Goal: Task Accomplishment & Management: Manage account settings

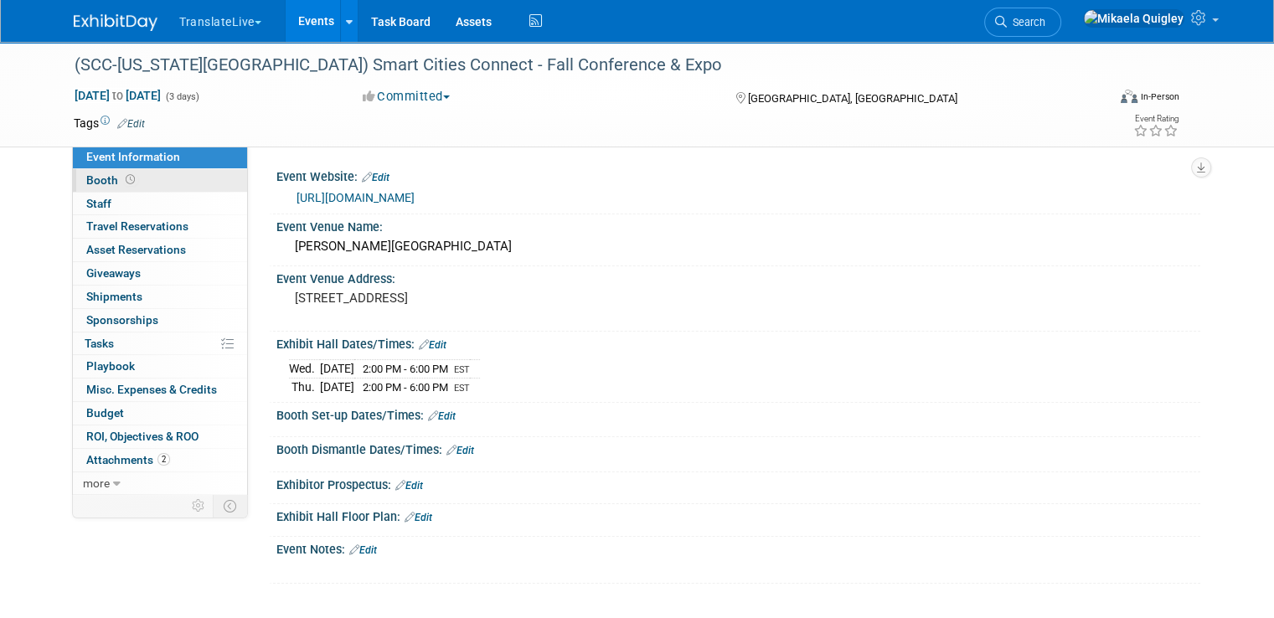
click at [140, 188] on link "Booth" at bounding box center [160, 180] width 174 height 23
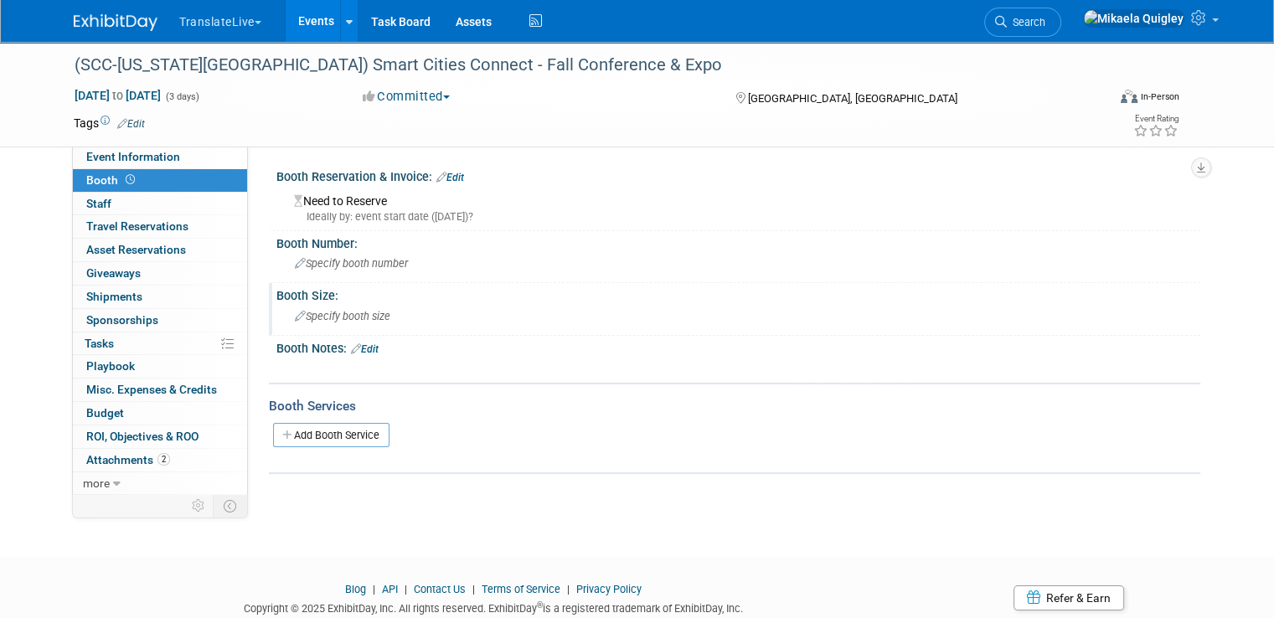
click at [361, 311] on span "Specify booth size" at bounding box center [342, 316] width 95 height 13
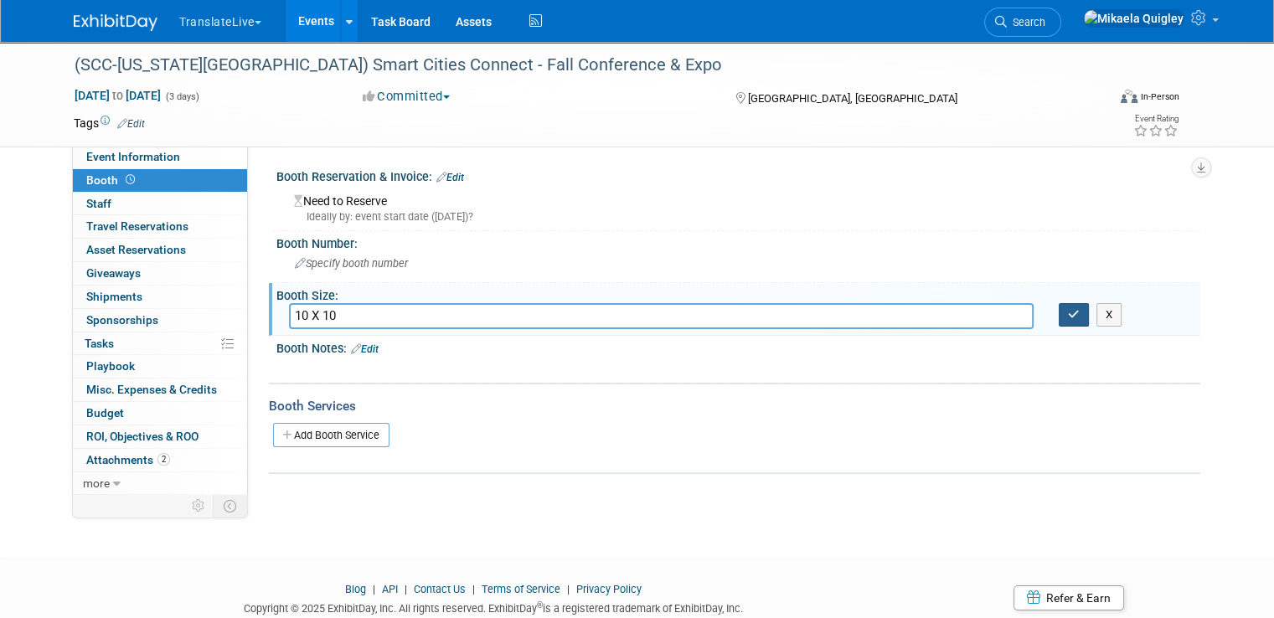
type input "10 X 10"
click at [1073, 320] on button "button" at bounding box center [1074, 314] width 30 height 23
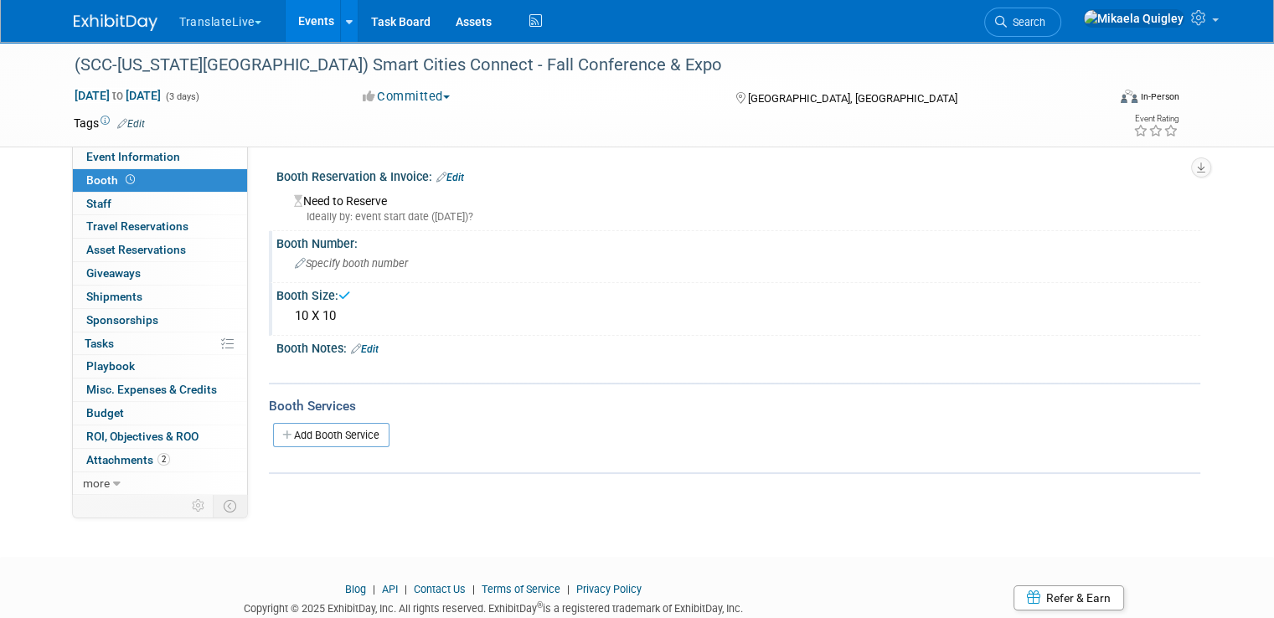
click at [413, 279] on div "Booth Number: Specify booth number" at bounding box center [734, 257] width 931 height 53
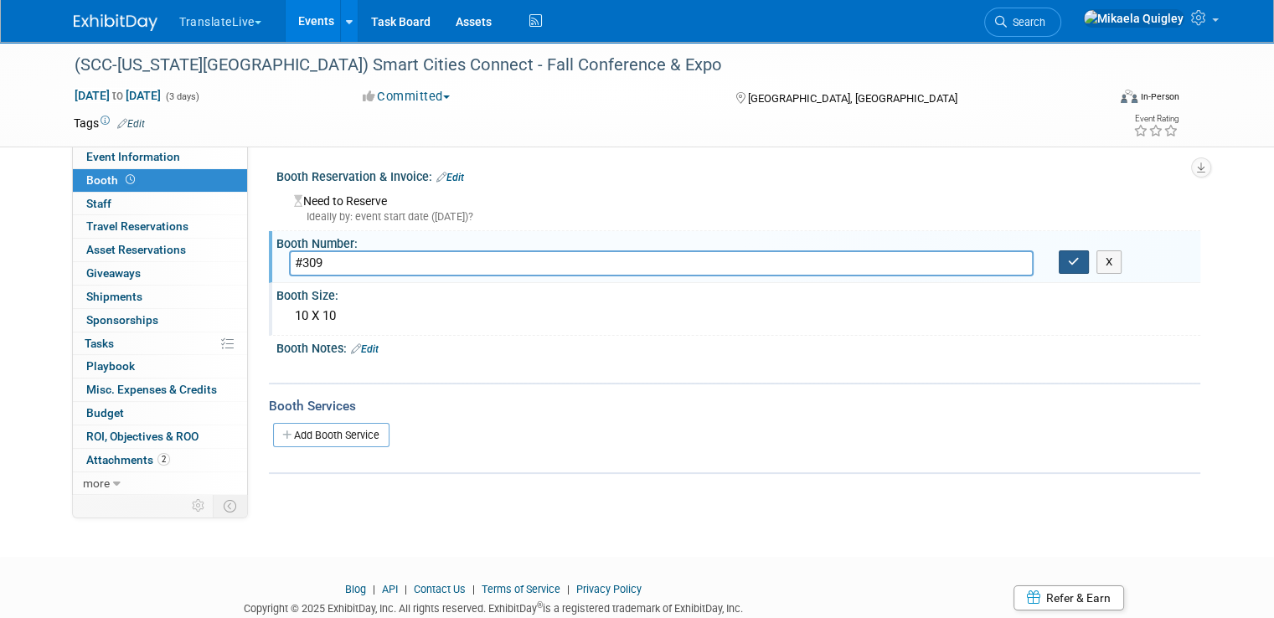
type input "#309"
click at [1080, 260] on icon "button" at bounding box center [1074, 261] width 12 height 11
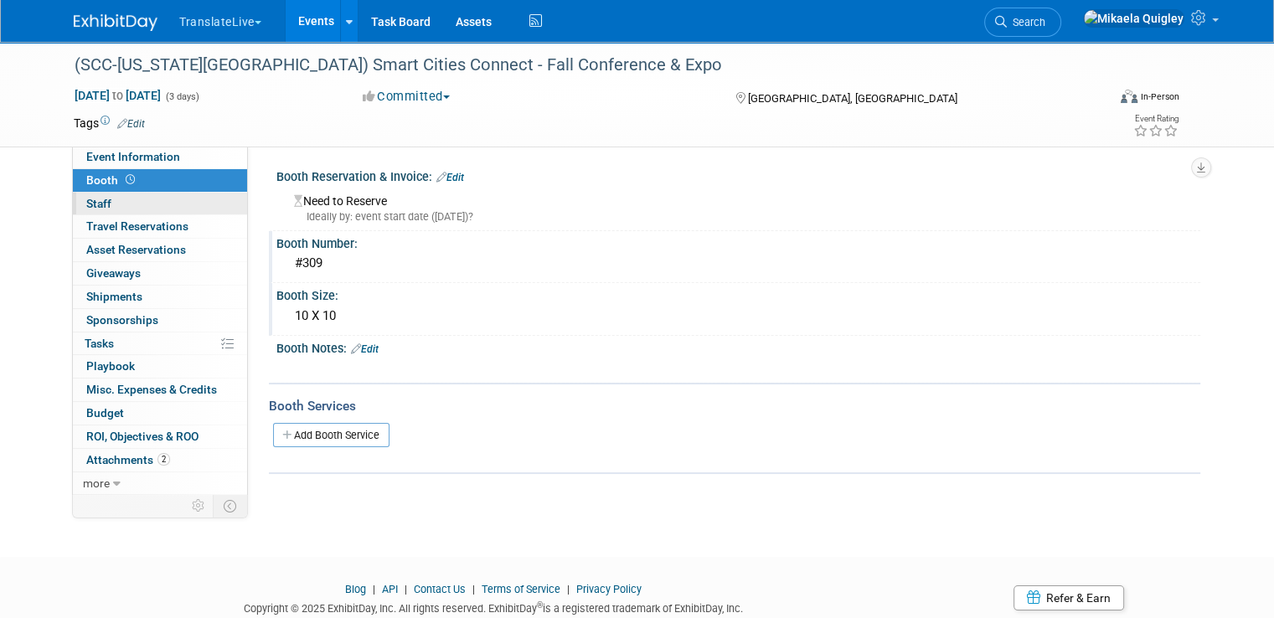
click at [121, 200] on link "0 Staff 0" at bounding box center [160, 204] width 174 height 23
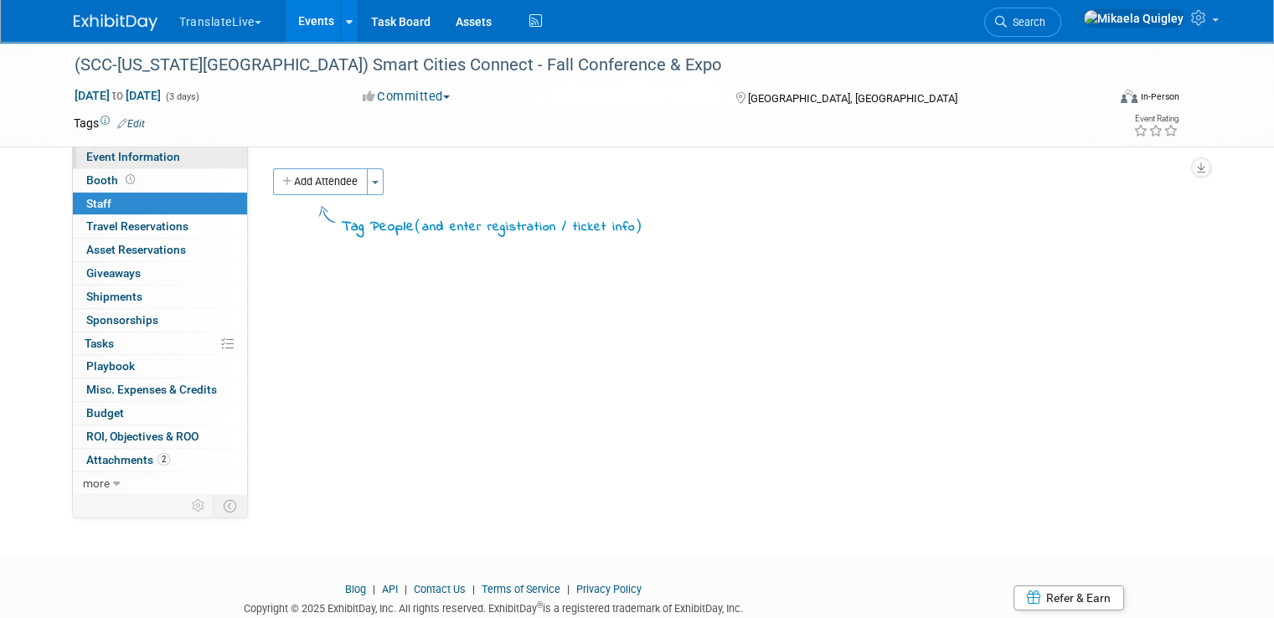
click at [146, 161] on span "Event Information" at bounding box center [133, 156] width 94 height 13
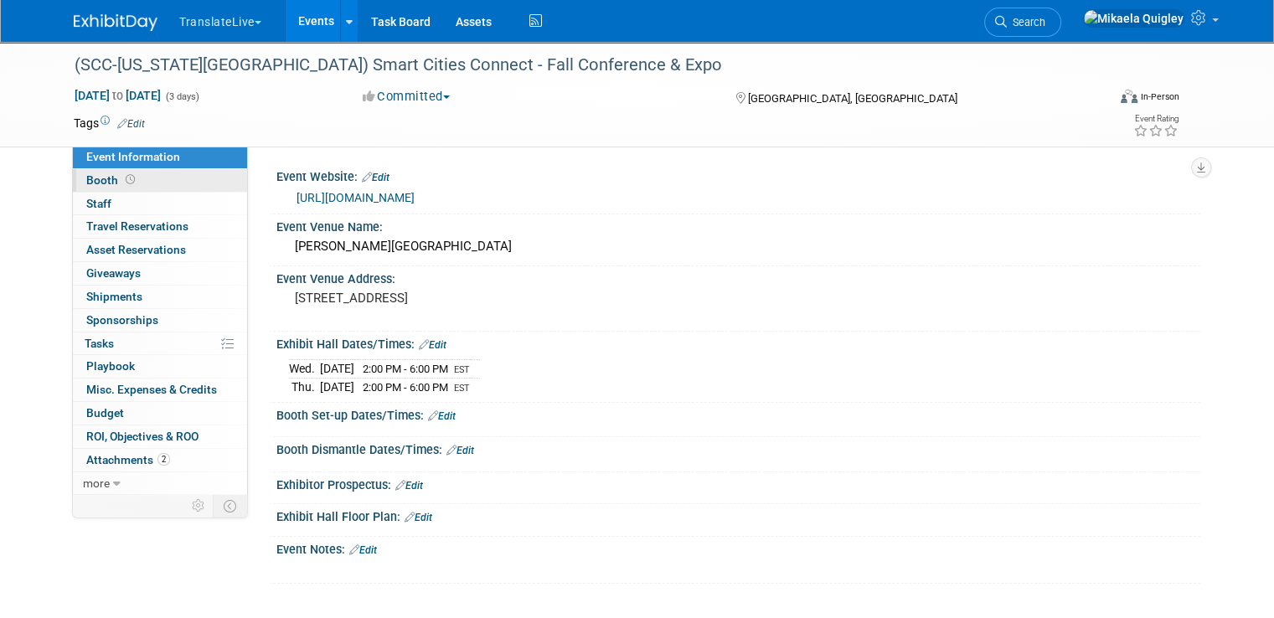
click at [145, 190] on link "Booth" at bounding box center [160, 180] width 174 height 23
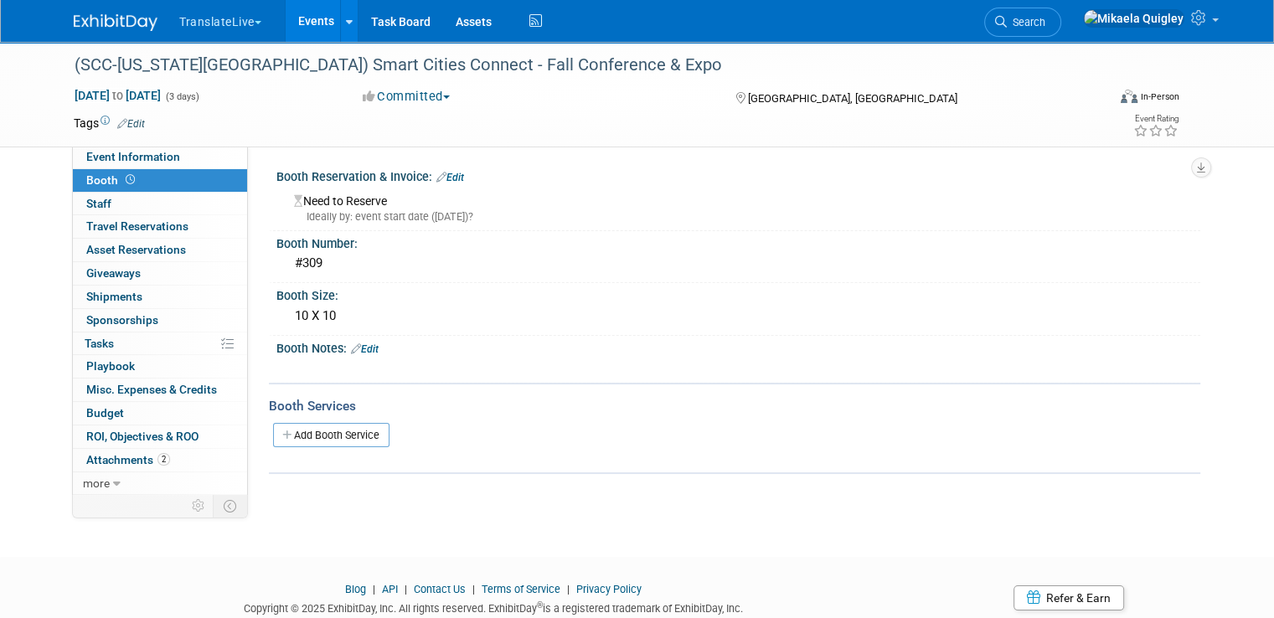
click at [359, 348] on link "Edit" at bounding box center [365, 349] width 28 height 12
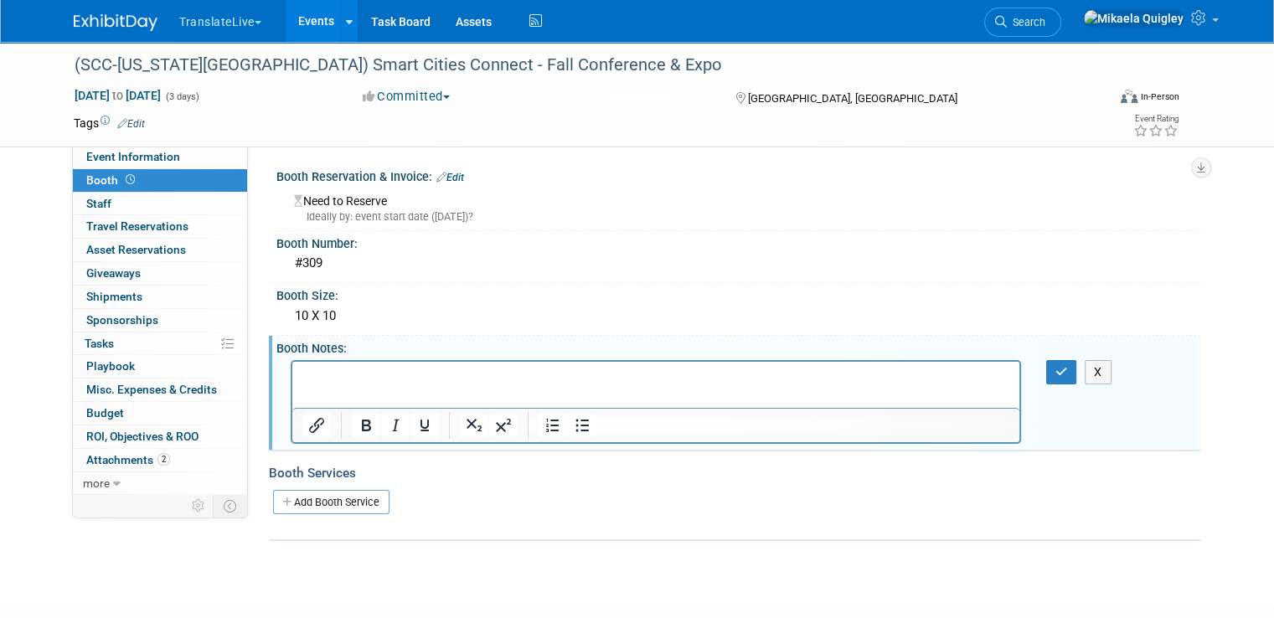
click at [326, 373] on p "Rich Text Area. Press ALT-0 for help." at bounding box center [656, 376] width 708 height 17
click at [1076, 377] on button "button" at bounding box center [1061, 372] width 31 height 24
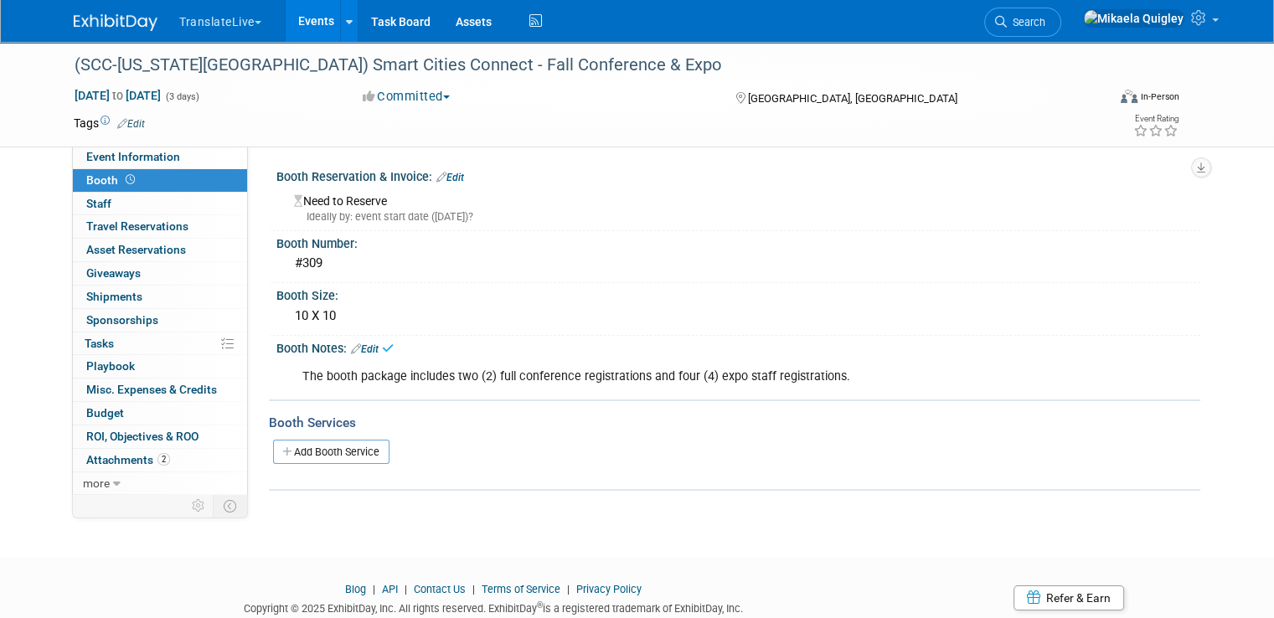
click at [161, 146] on div "(SCC-Washington D.C.) Smart Cities Connect - Fall Conference & Expo Nov 19, 202…" at bounding box center [637, 95] width 1274 height 106
click at [161, 153] on span "Event Information" at bounding box center [133, 156] width 94 height 13
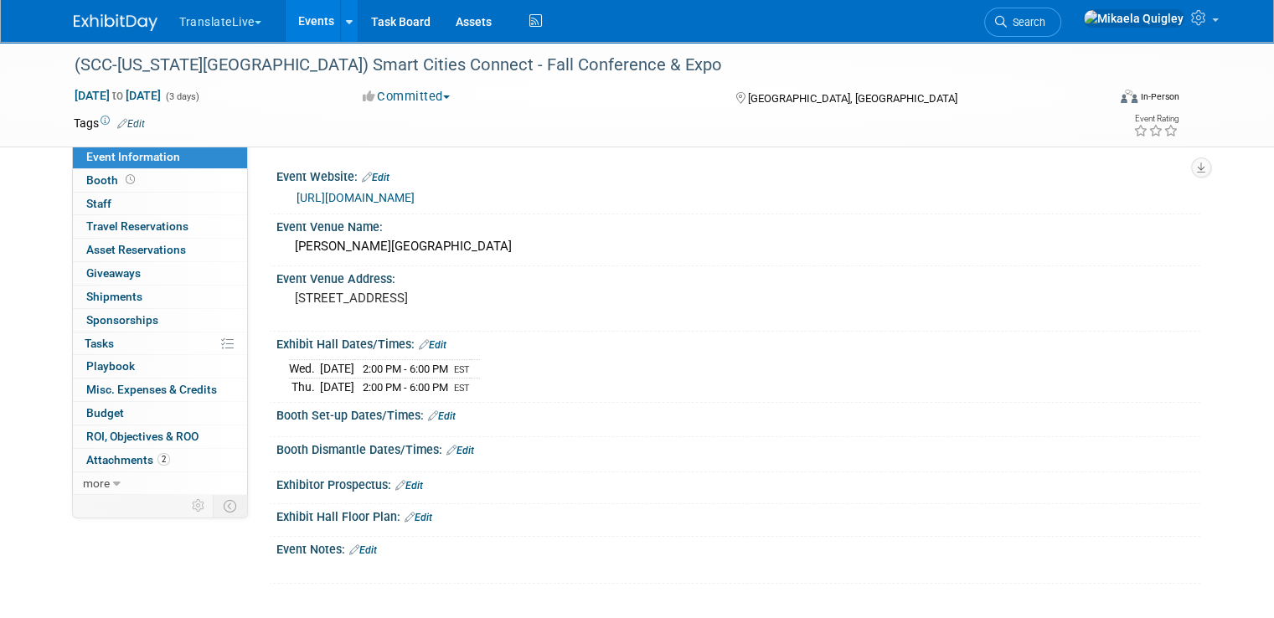
click at [302, 22] on link "Events" at bounding box center [316, 21] width 61 height 42
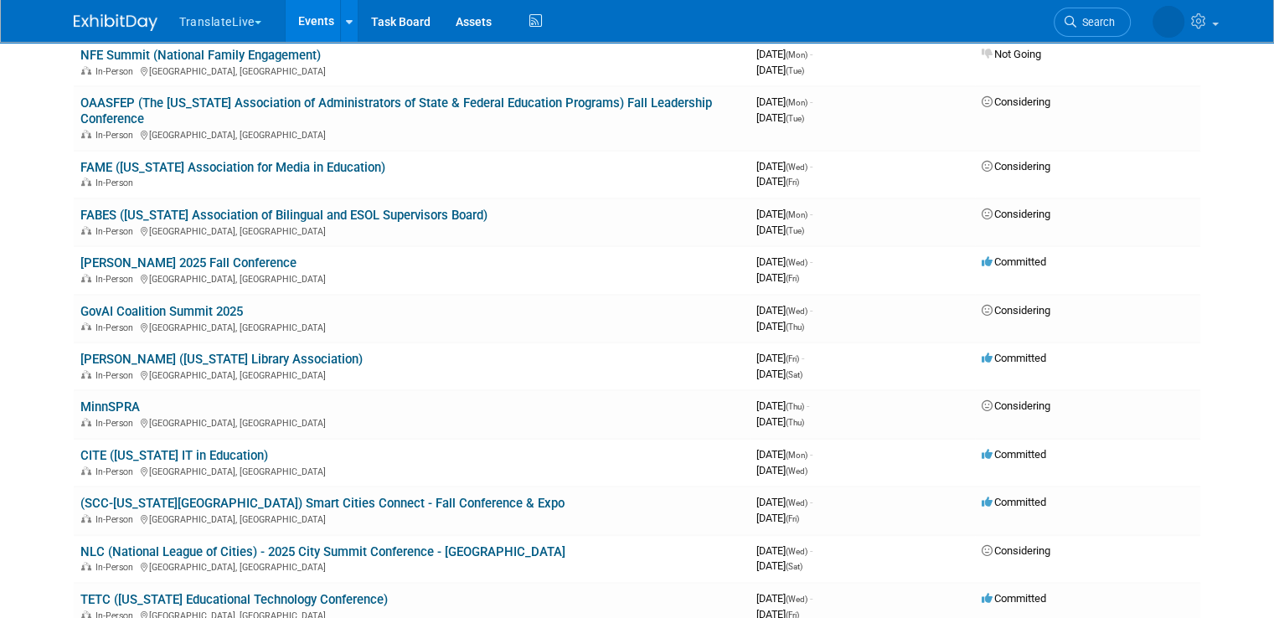
scroll to position [673, 0]
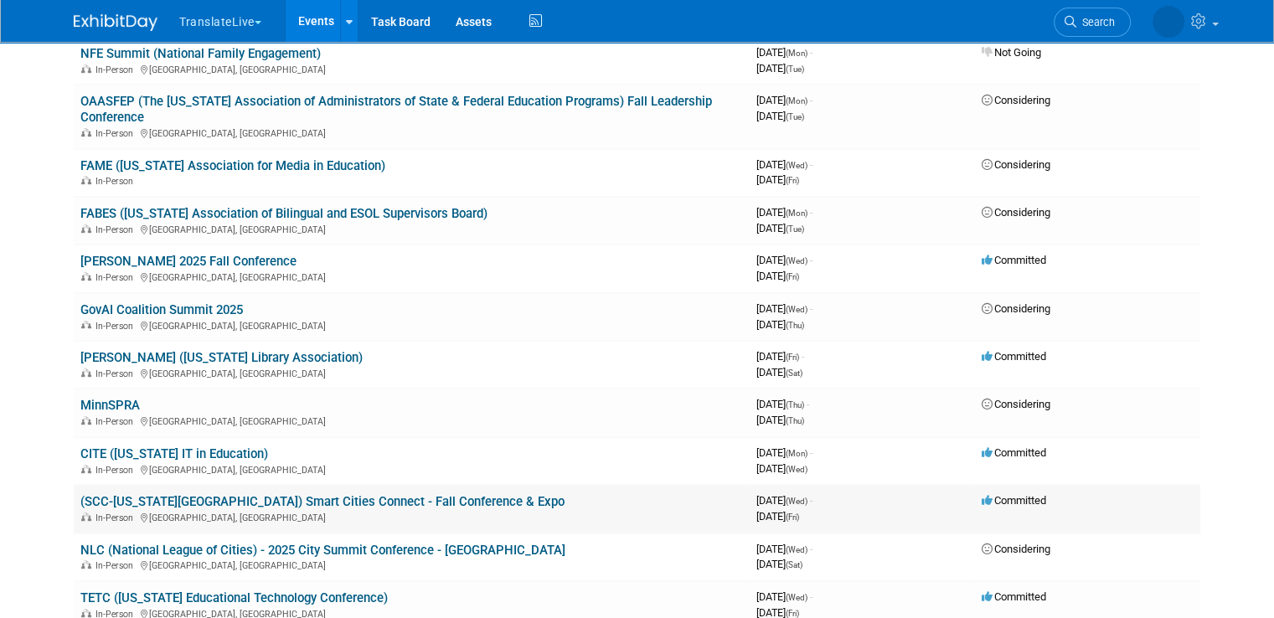
click at [338, 494] on link "(SCC-[US_STATE][GEOGRAPHIC_DATA]) Smart Cities Connect - Fall Conference & Expo" at bounding box center [322, 501] width 484 height 15
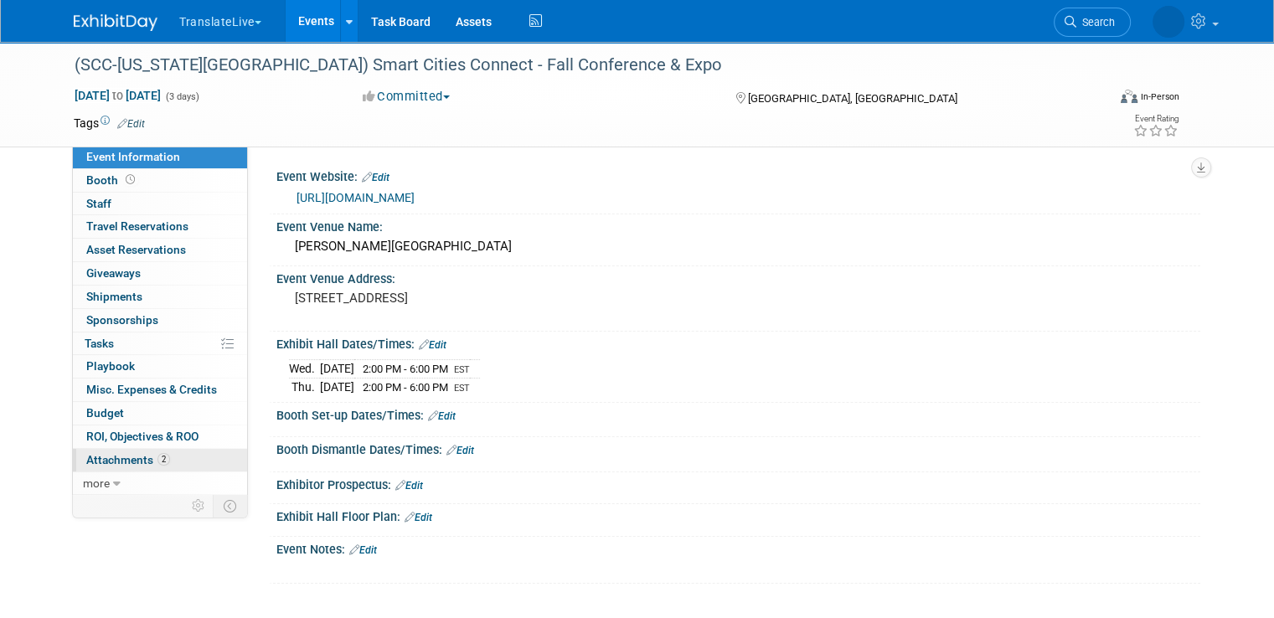
click at [134, 457] on span "Attachments 2" at bounding box center [128, 459] width 84 height 13
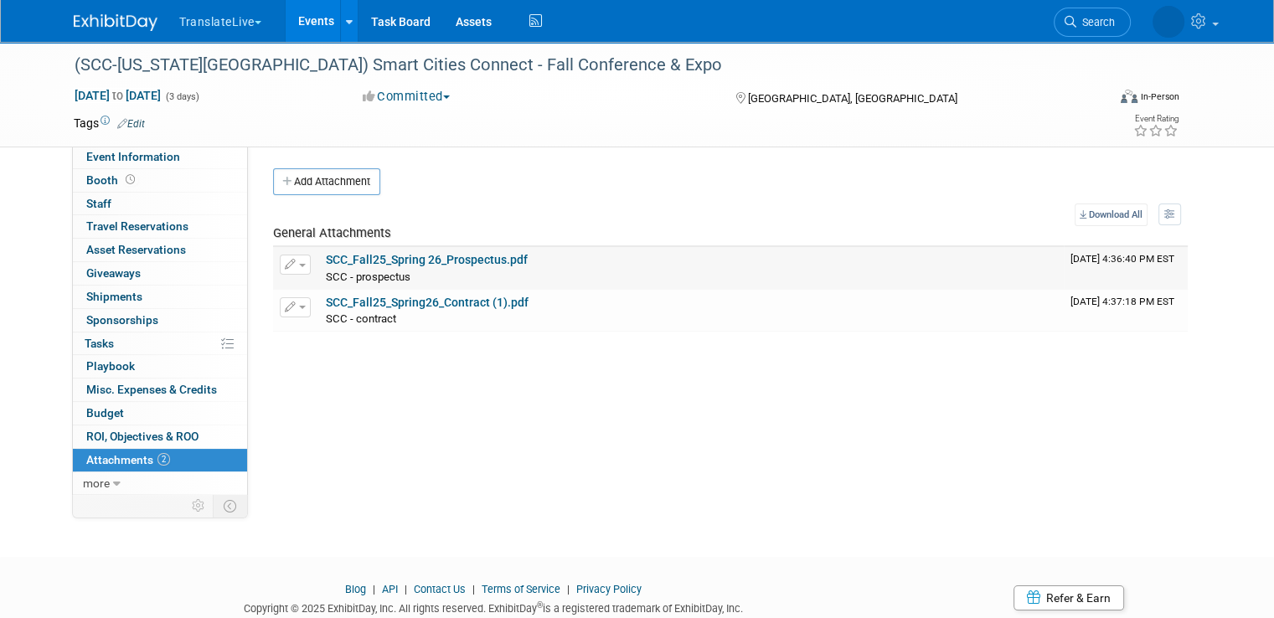
click at [403, 254] on link "SCC_Fall25_Spring 26_Prospectus.pdf" at bounding box center [427, 259] width 202 height 13
click at [395, 303] on link "SCC_Fall25_Spring26_Contract (1).pdf" at bounding box center [427, 302] width 203 height 13
click at [305, 17] on link "Events" at bounding box center [316, 21] width 61 height 42
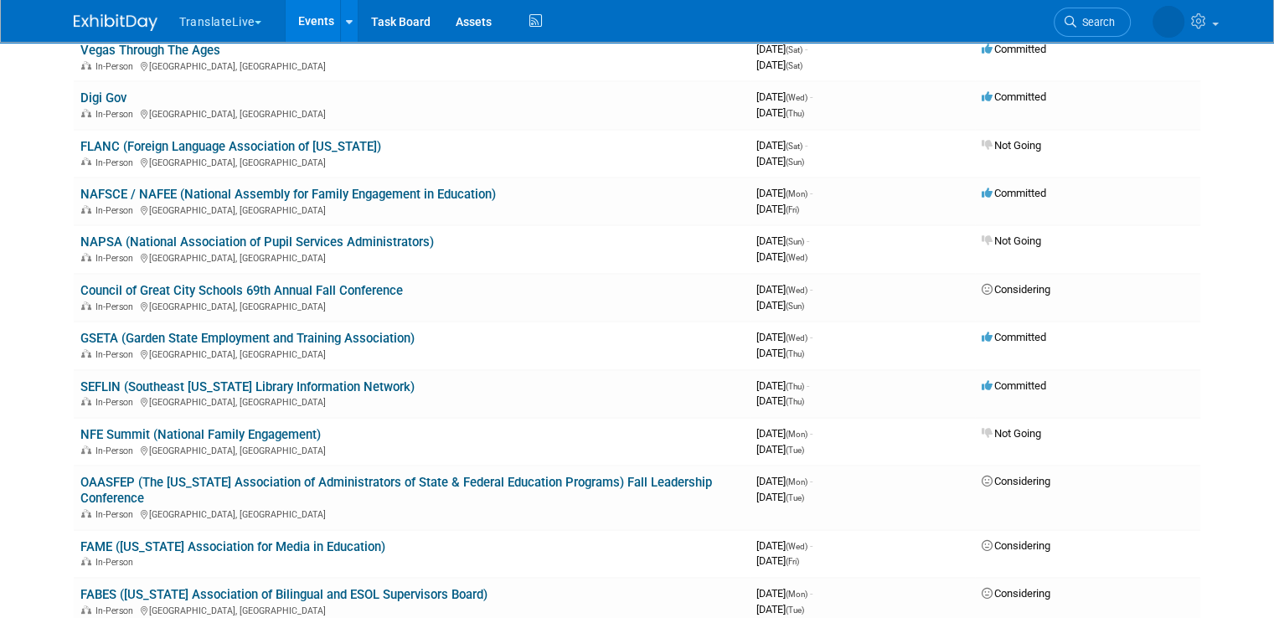
scroll to position [299, 0]
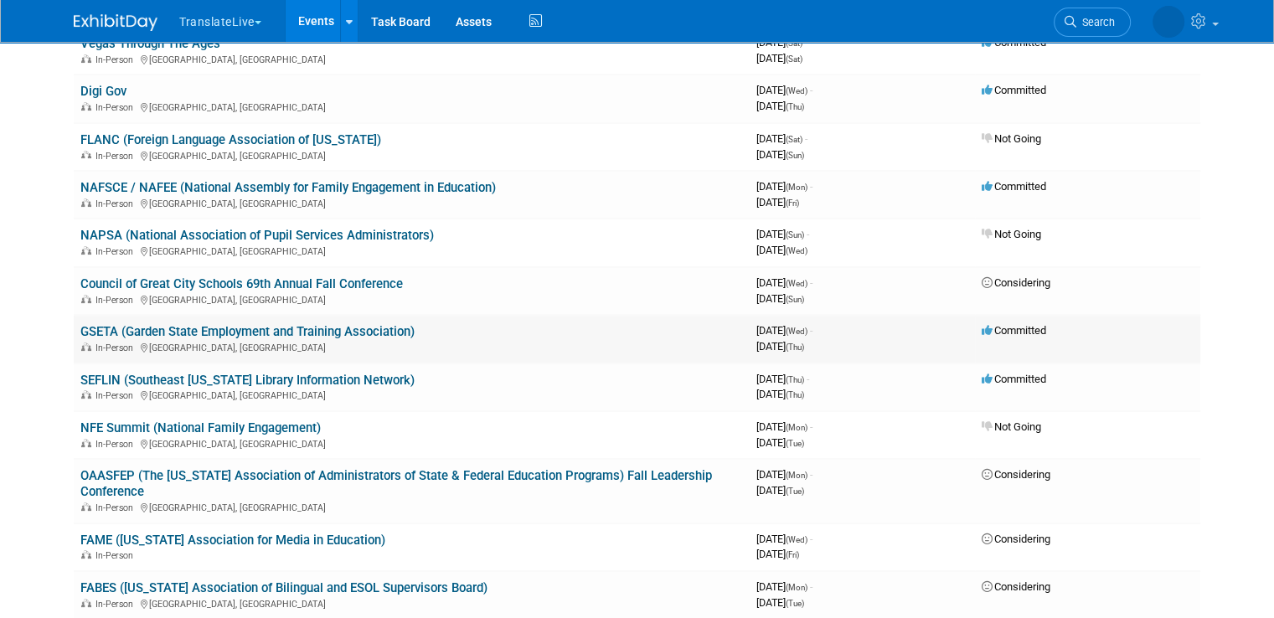
click at [146, 326] on link "GSETA (Garden State Employment and Training Association)" at bounding box center [247, 331] width 334 height 15
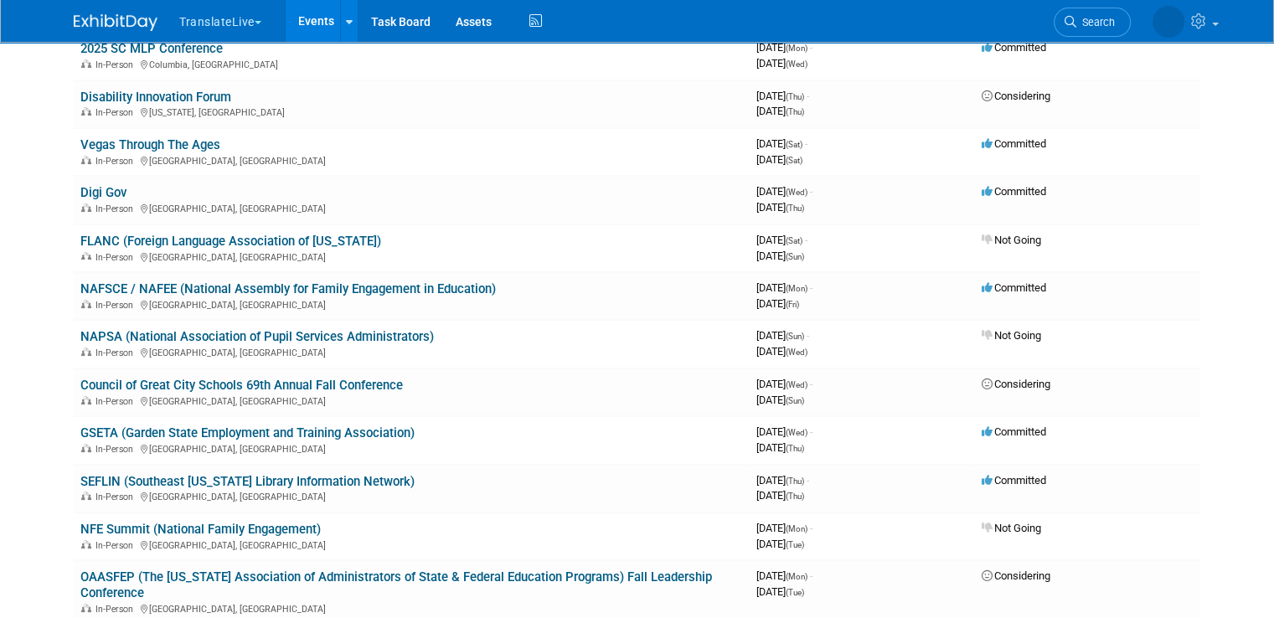
scroll to position [184, 0]
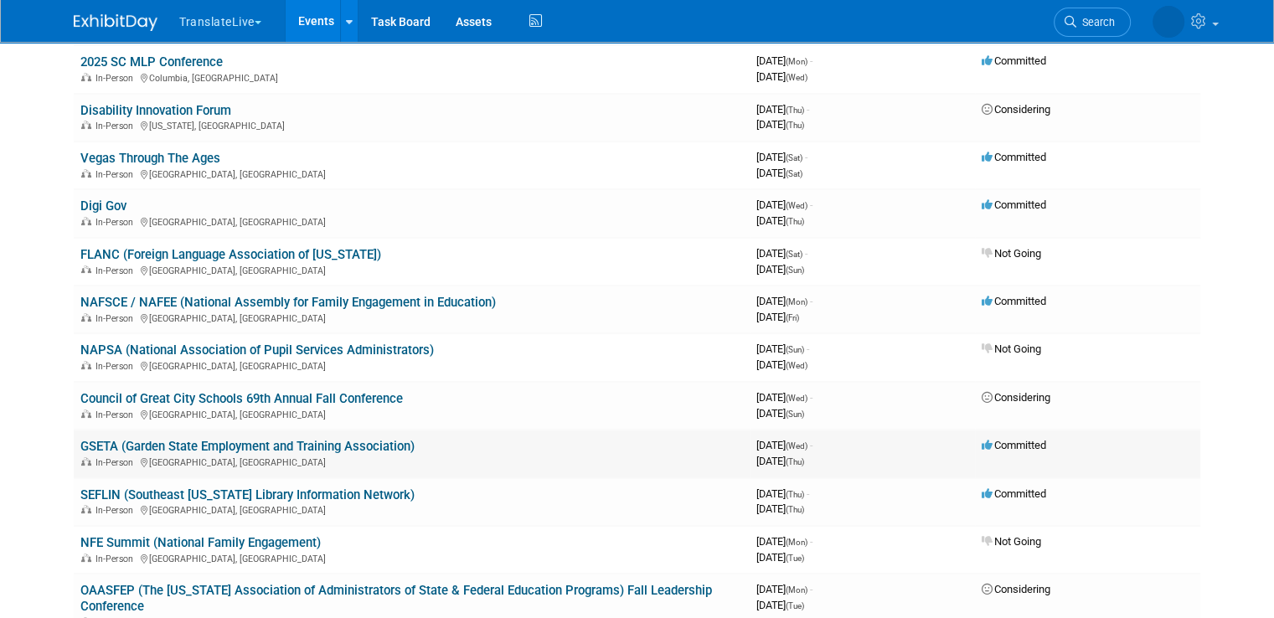
click at [289, 440] on link "GSETA (Garden State Employment and Training Association)" at bounding box center [247, 446] width 334 height 15
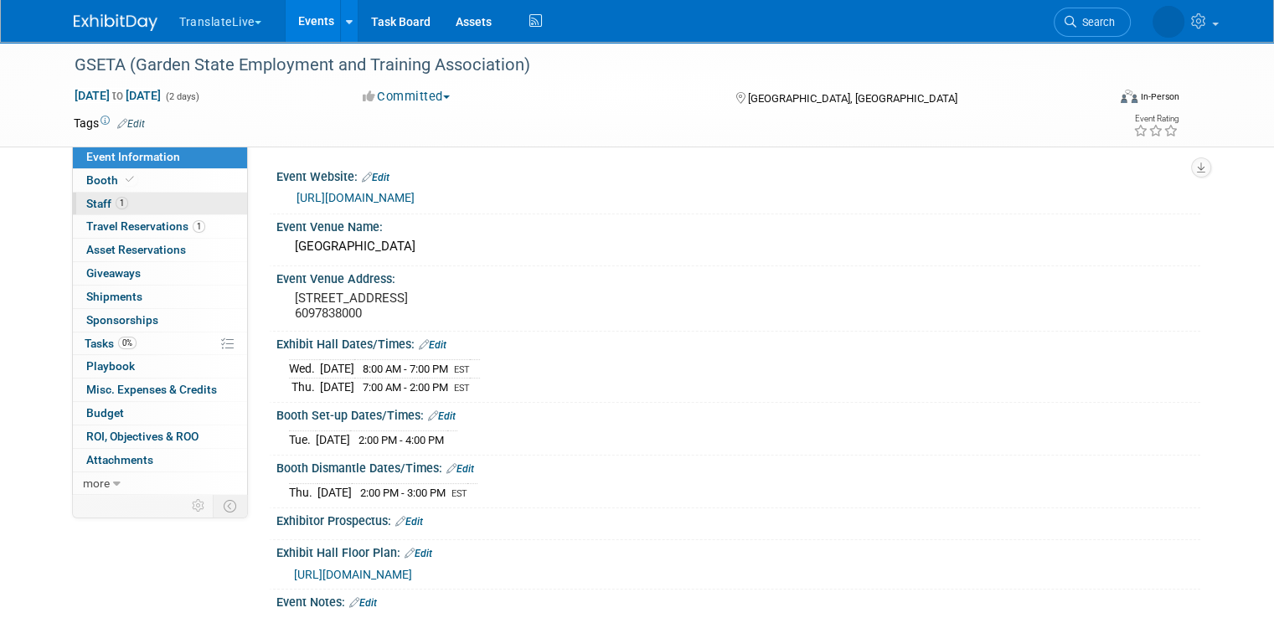
click at [133, 204] on link "1 Staff 1" at bounding box center [160, 204] width 174 height 23
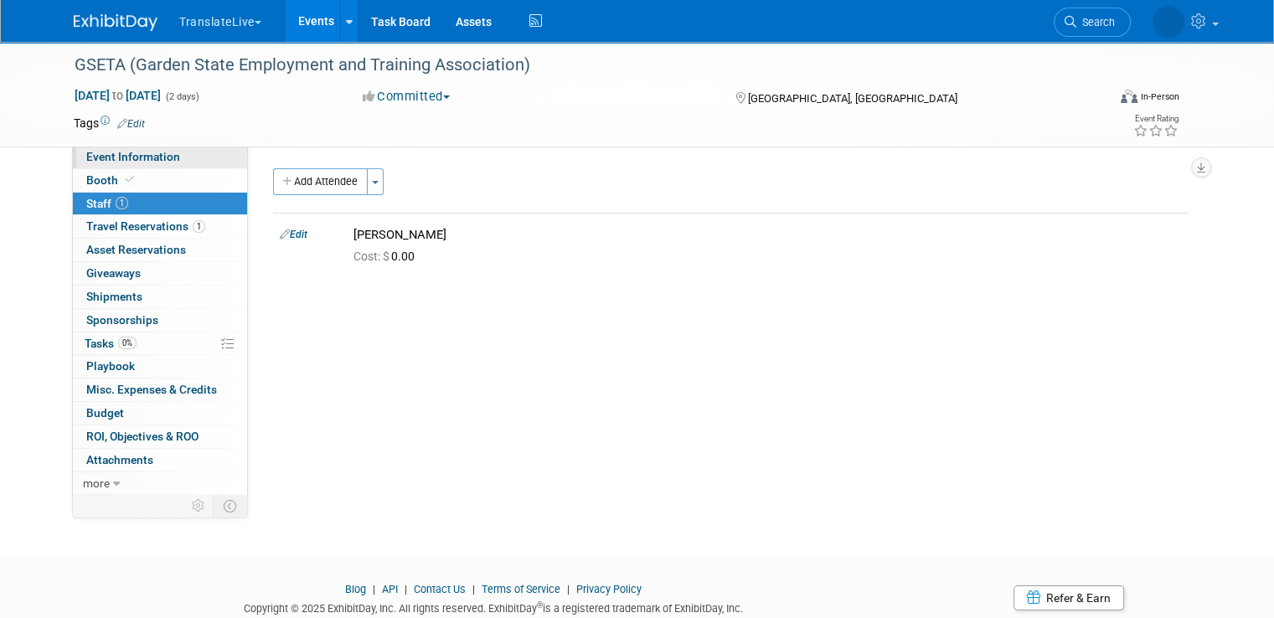
click at [134, 162] on span "Event Information" at bounding box center [133, 156] width 94 height 13
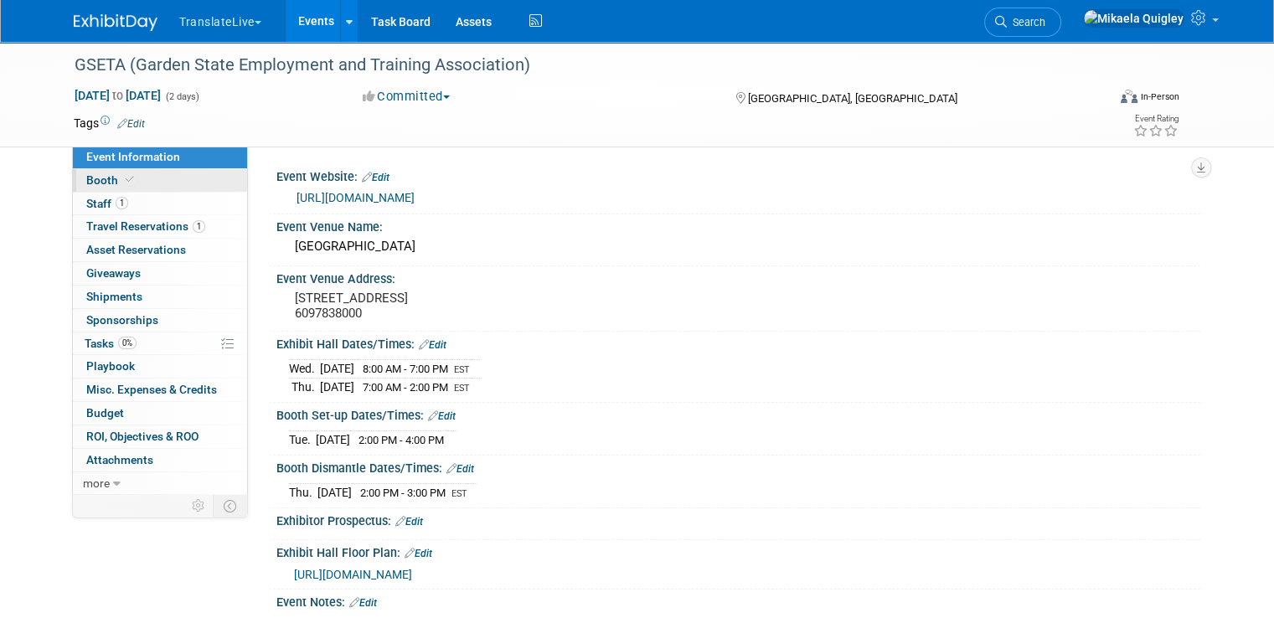
click at [159, 183] on link "Booth" at bounding box center [160, 180] width 174 height 23
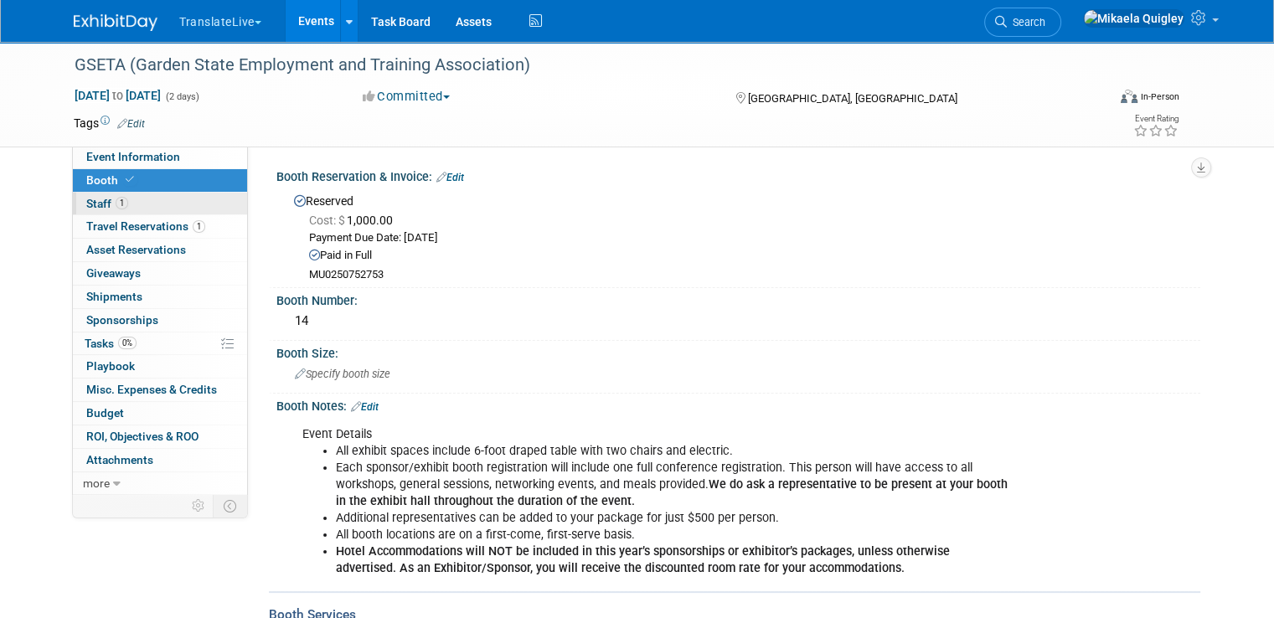
click at [143, 204] on link "1 Staff 1" at bounding box center [160, 204] width 174 height 23
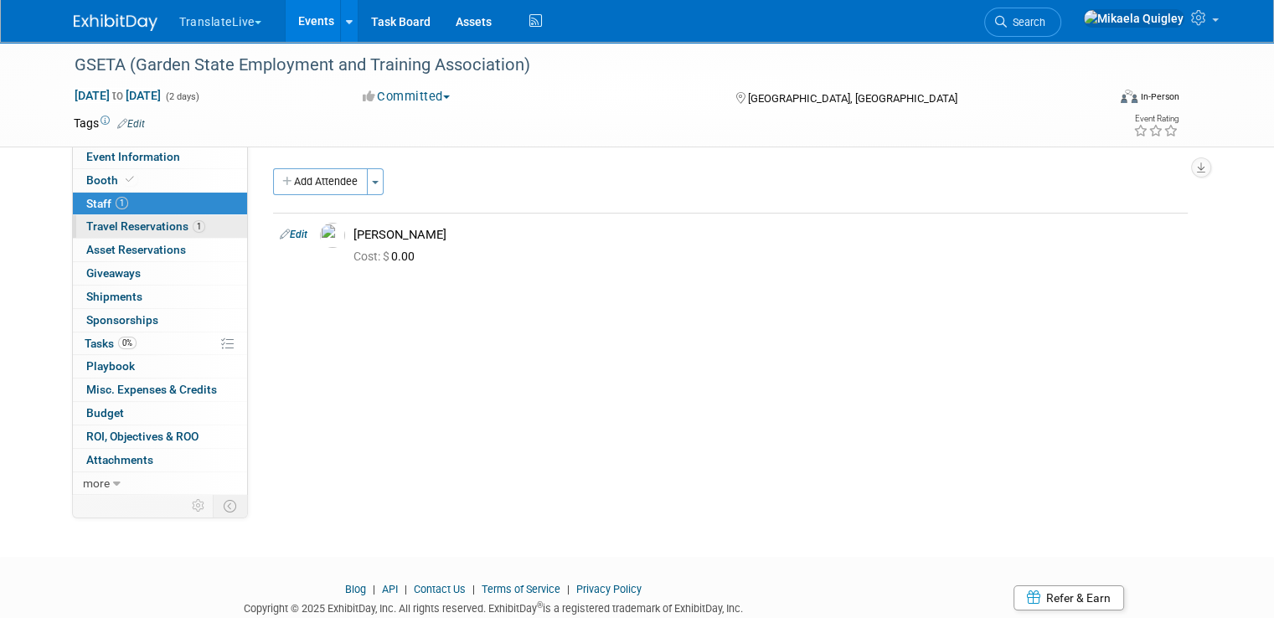
click at [158, 225] on span "Travel Reservations 1" at bounding box center [145, 225] width 119 height 13
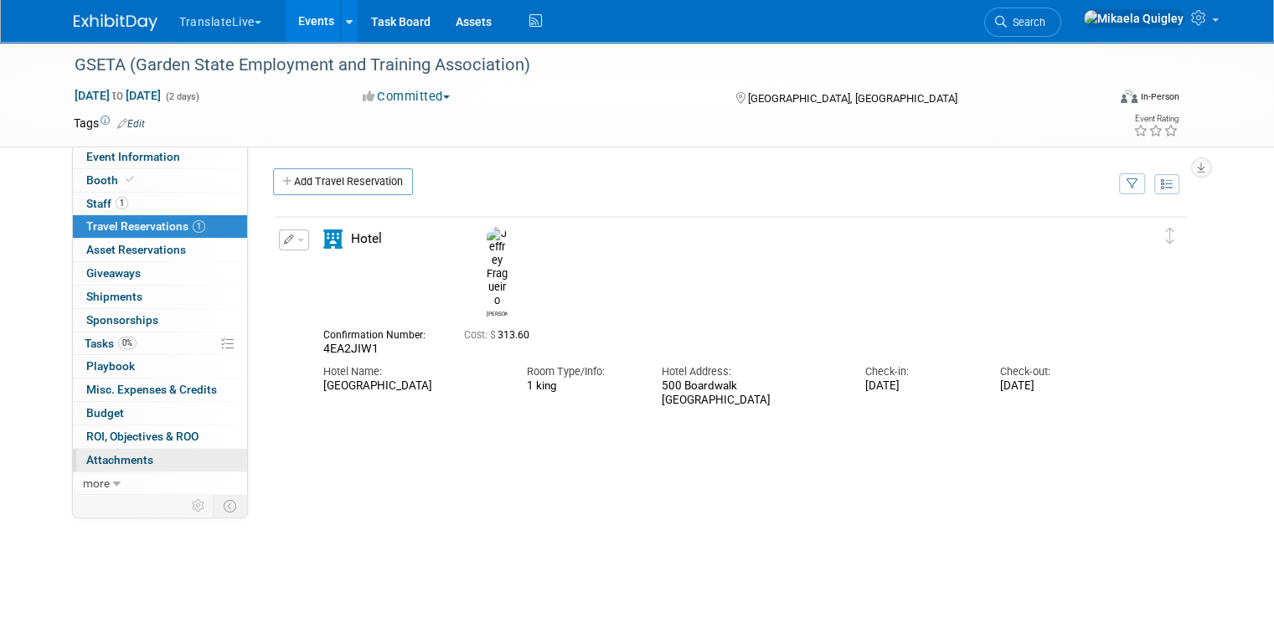
click at [146, 465] on link "0 Attachments 0" at bounding box center [160, 460] width 174 height 23
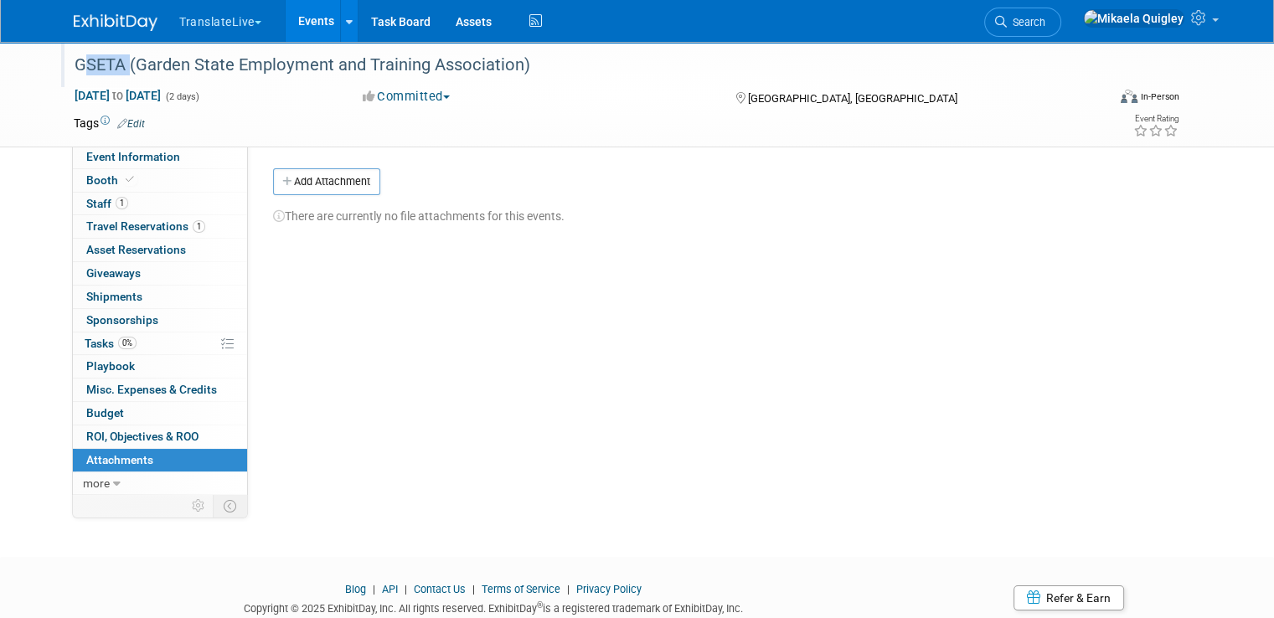
drag, startPoint x: 64, startPoint y: 68, endPoint x: 110, endPoint y: 65, distance: 46.2
click at [110, 65] on div "GSETA (Garden State Employment and Training Association)" at bounding box center [577, 65] width 1017 height 30
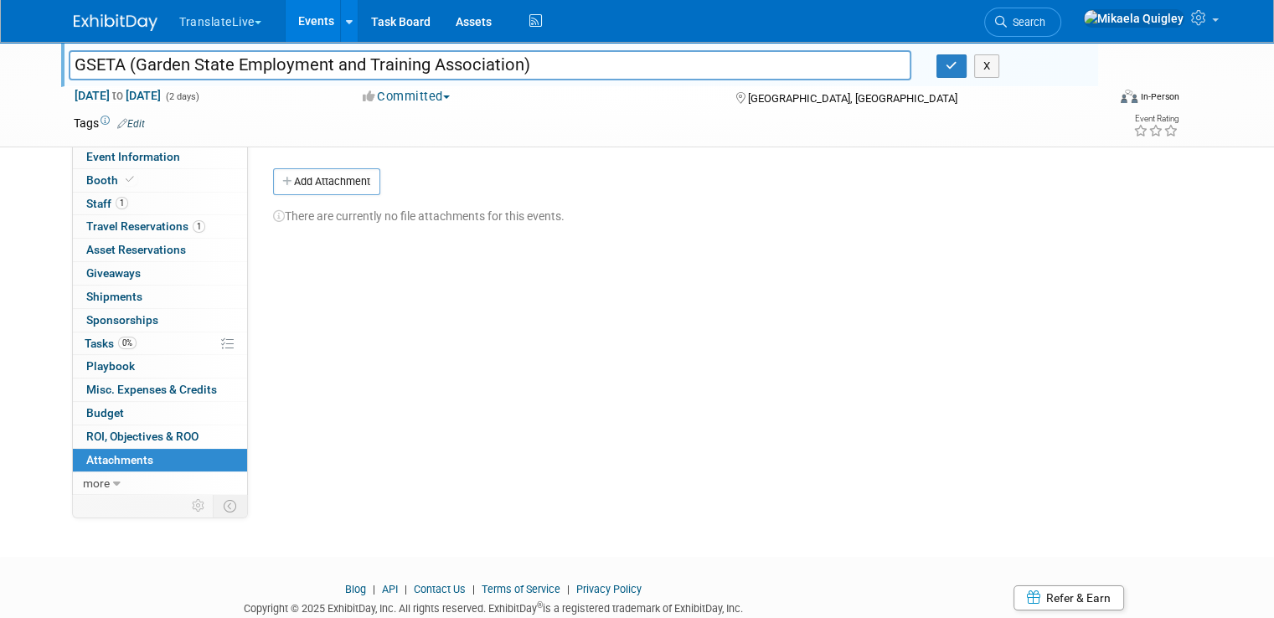
drag, startPoint x: 60, startPoint y: 65, endPoint x: 115, endPoint y: 65, distance: 54.5
click at [115, 65] on input "GSETA (Garden State Employment and Training Association)" at bounding box center [490, 64] width 843 height 29
click at [990, 71] on button "X" at bounding box center [987, 65] width 26 height 23
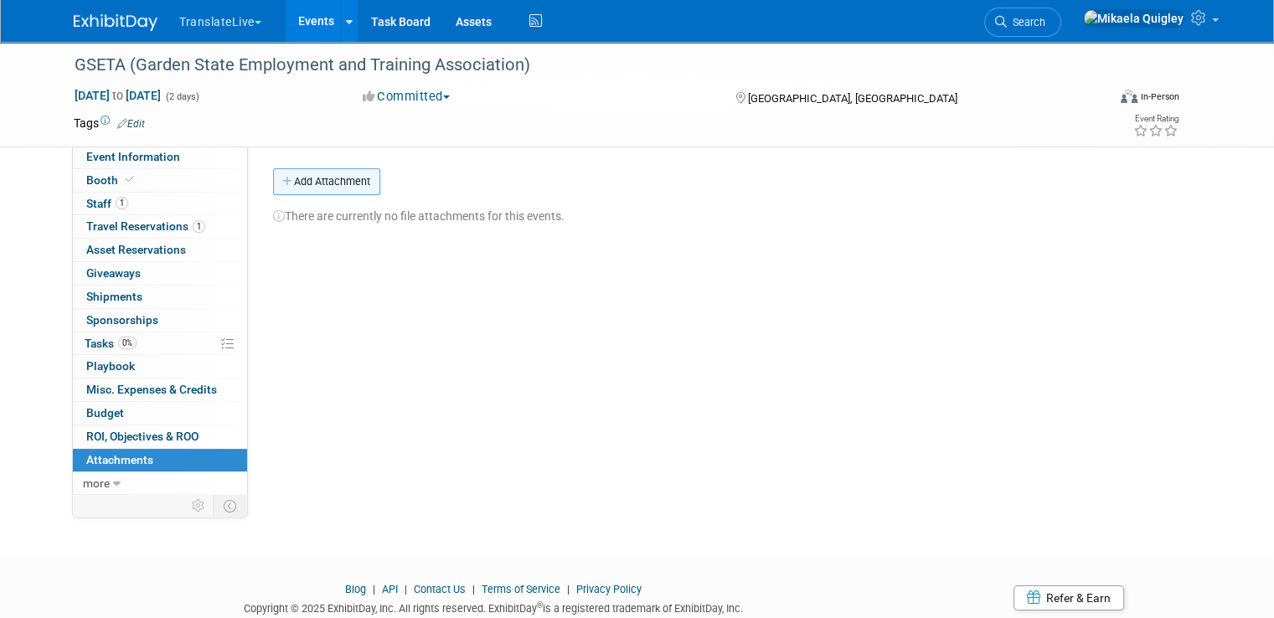
click at [315, 188] on button "Add Attachment" at bounding box center [326, 181] width 107 height 27
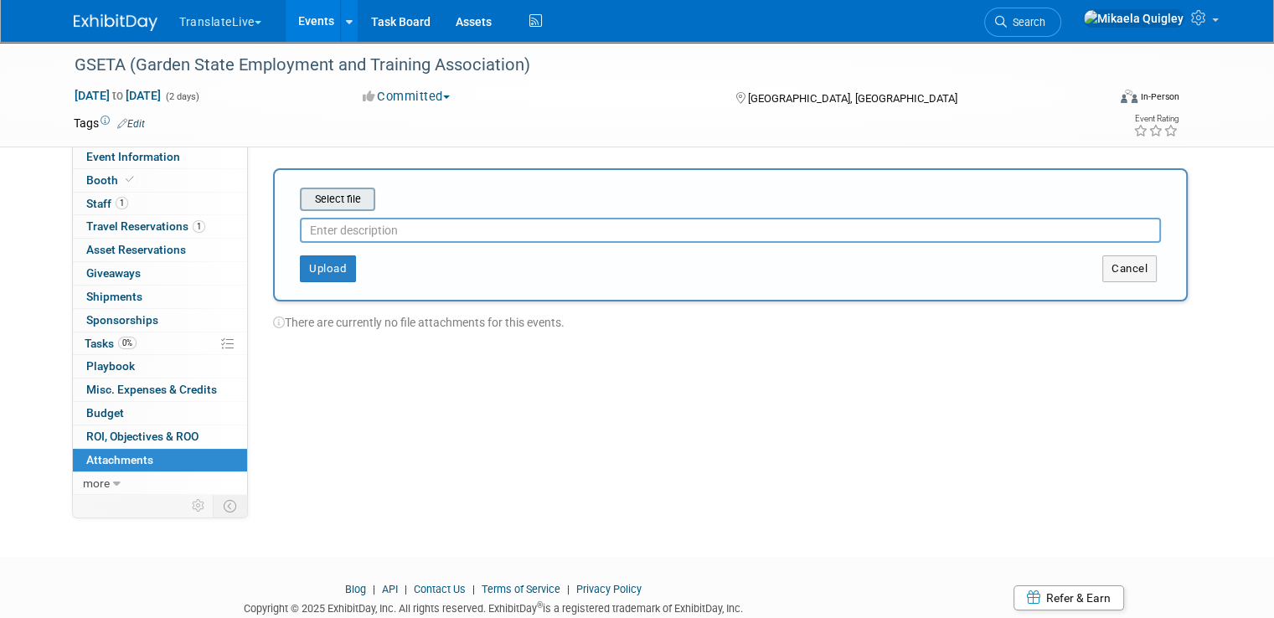
click at [328, 200] on input "file" at bounding box center [273, 199] width 199 height 20
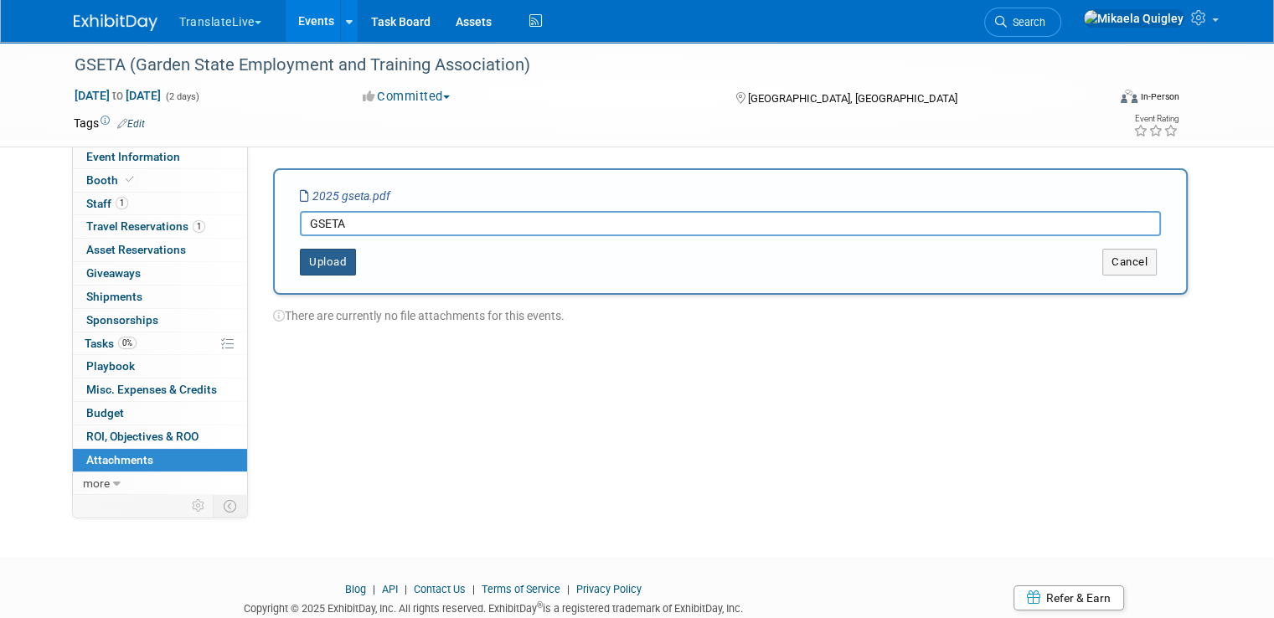
type input "GSETA"
click at [328, 257] on button "Upload" at bounding box center [328, 262] width 56 height 27
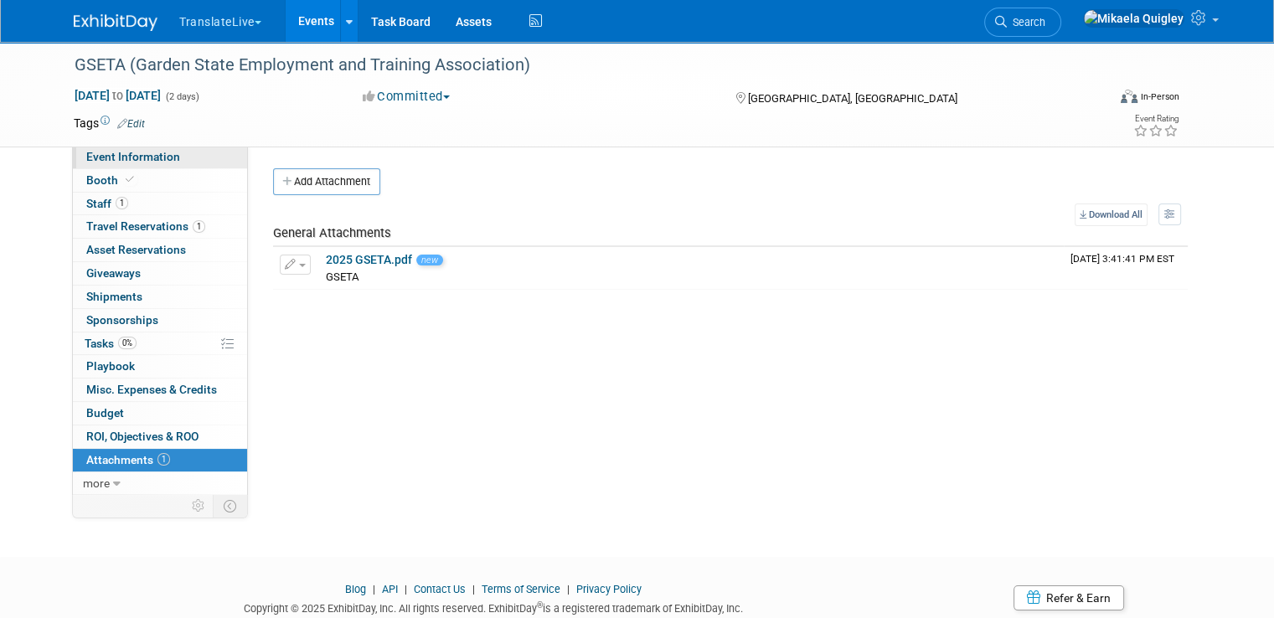
click at [120, 156] on span "Event Information" at bounding box center [133, 156] width 94 height 13
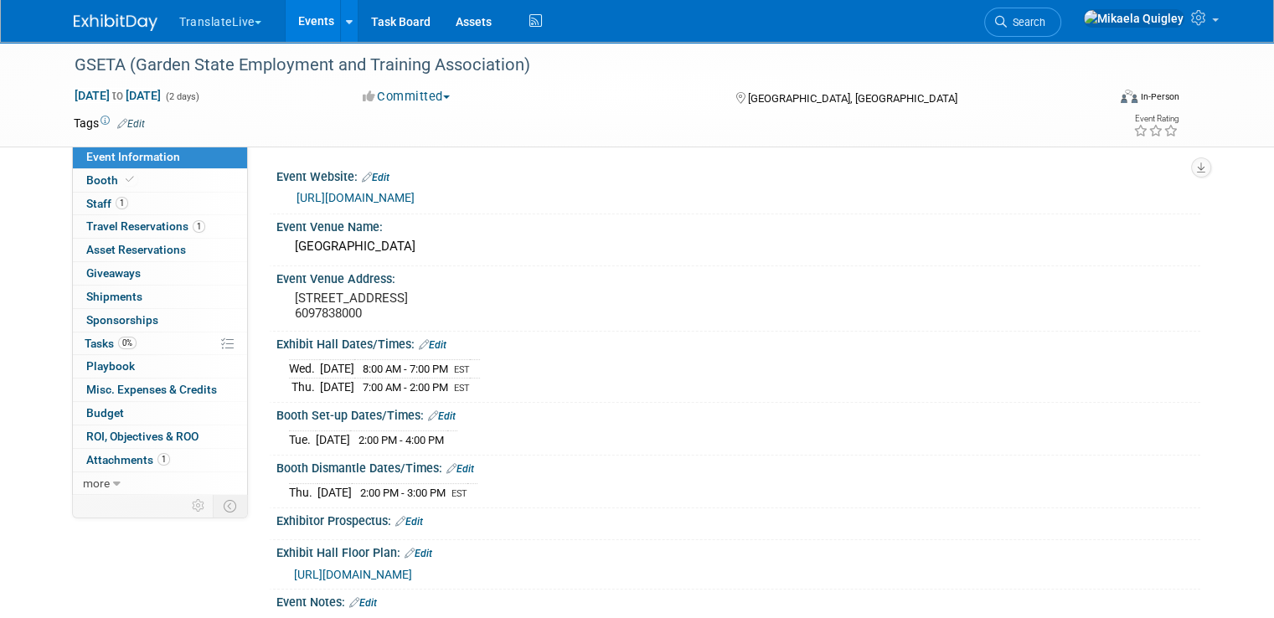
click at [311, 28] on link "Events" at bounding box center [316, 21] width 61 height 42
